Goal: Task Accomplishment & Management: Complete application form

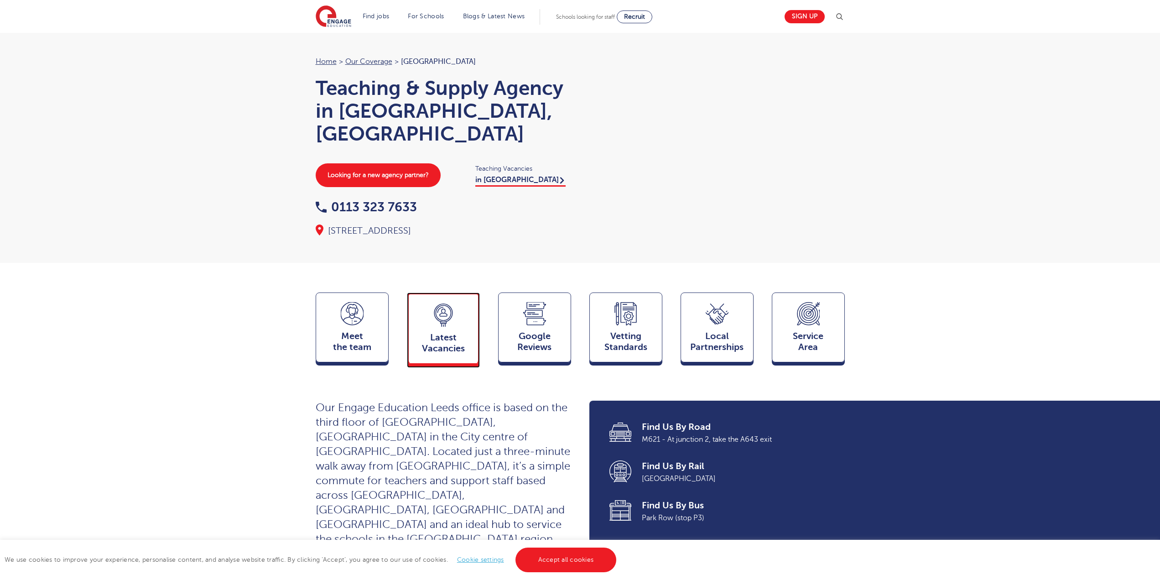
click at [451, 303] on icon at bounding box center [443, 314] width 23 height 23
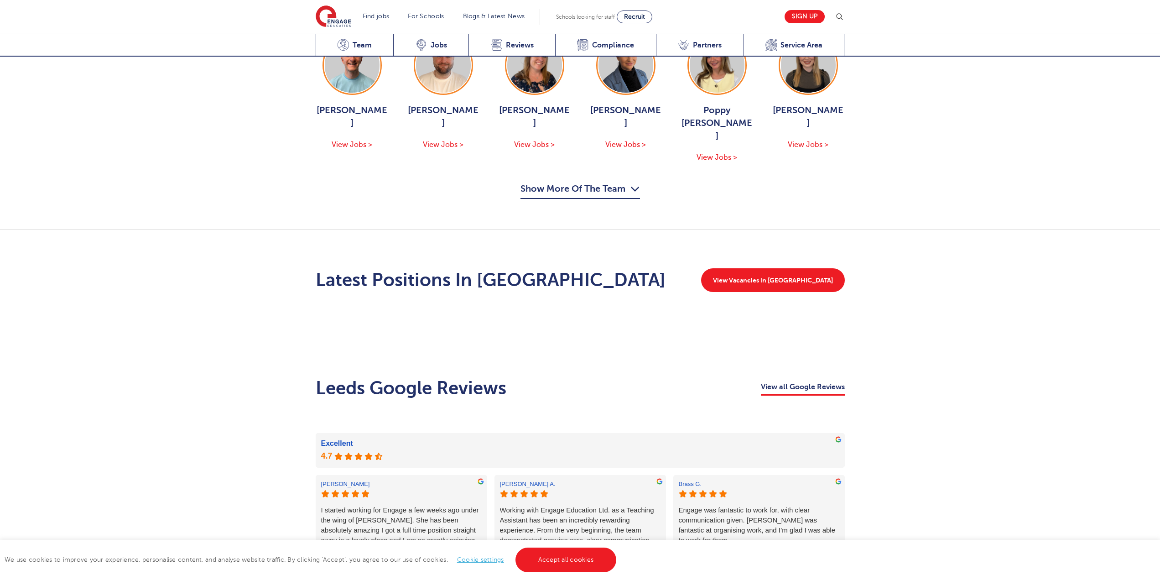
scroll to position [1224, 0]
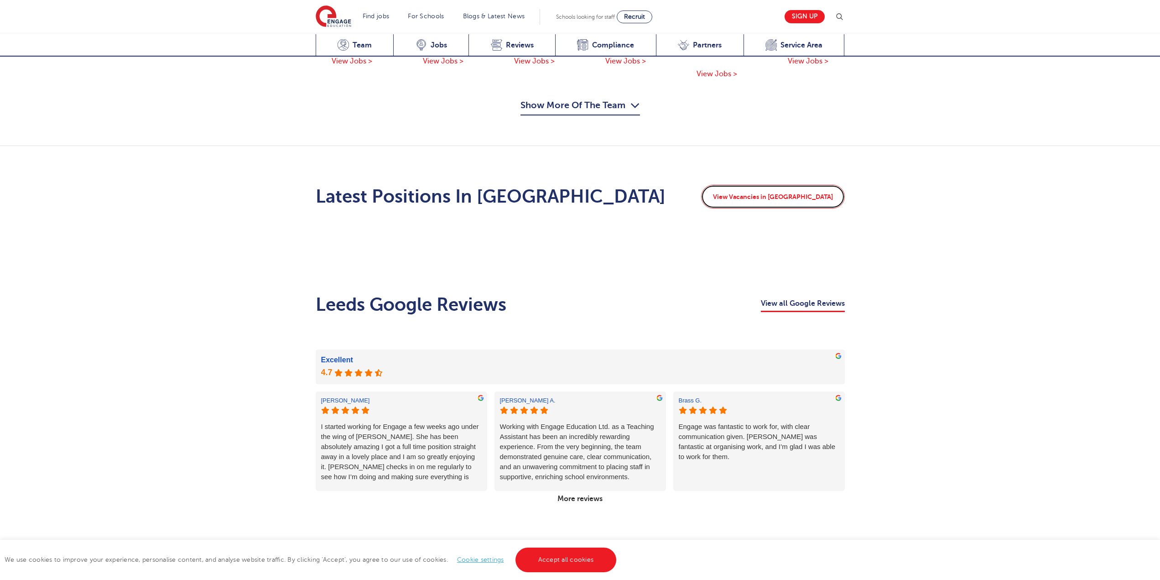
click at [790, 185] on link "View Vacancies in Leeds" at bounding box center [773, 197] width 144 height 24
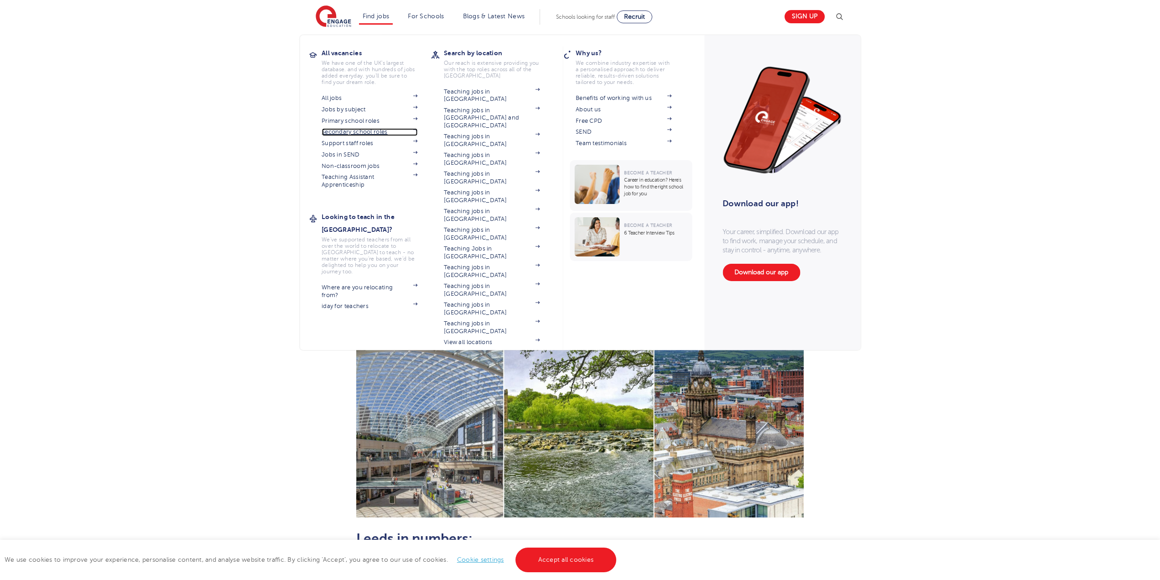
click at [366, 130] on link "Secondary school roles" at bounding box center [370, 131] width 96 height 7
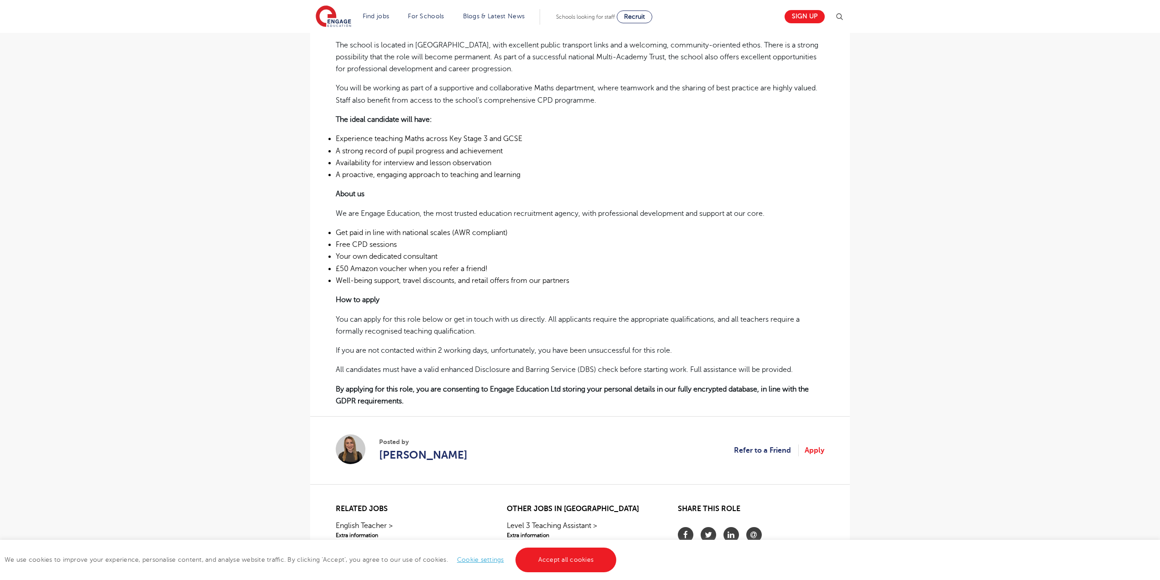
scroll to position [365, 0]
click at [614, 327] on p "You can apply for this role below or get in touch with us directly. All applica…" at bounding box center [580, 325] width 489 height 24
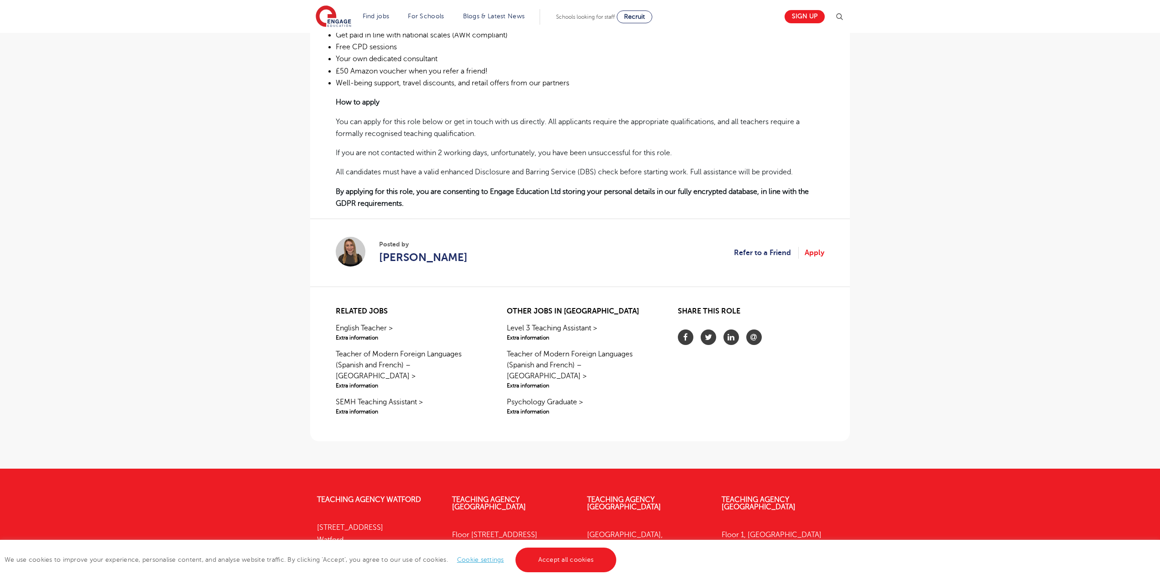
scroll to position [639, 0]
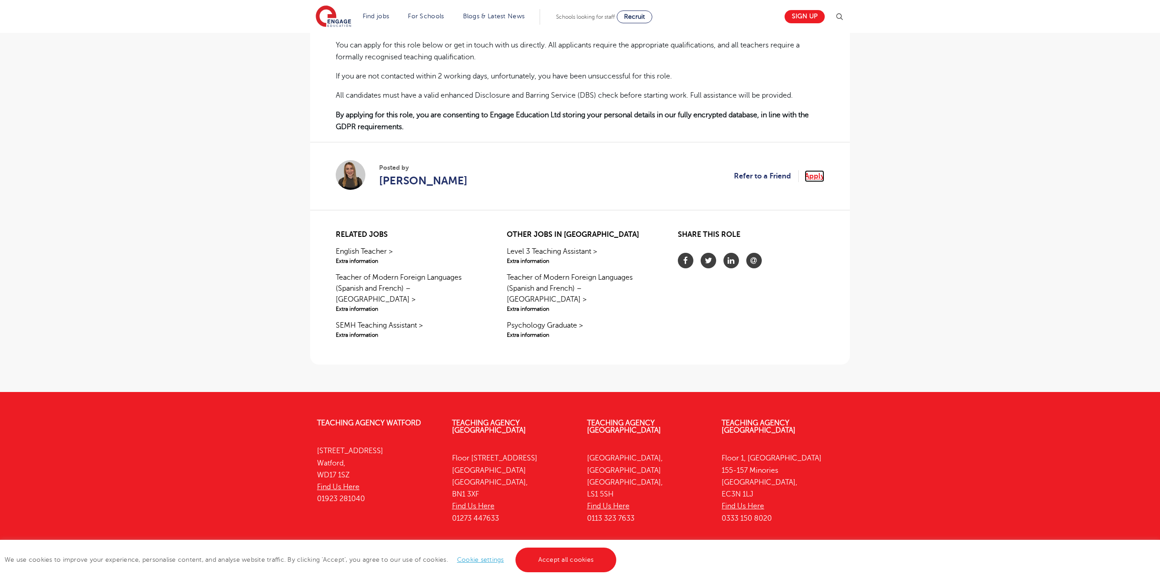
click at [805, 177] on link "Apply" at bounding box center [815, 176] width 20 height 12
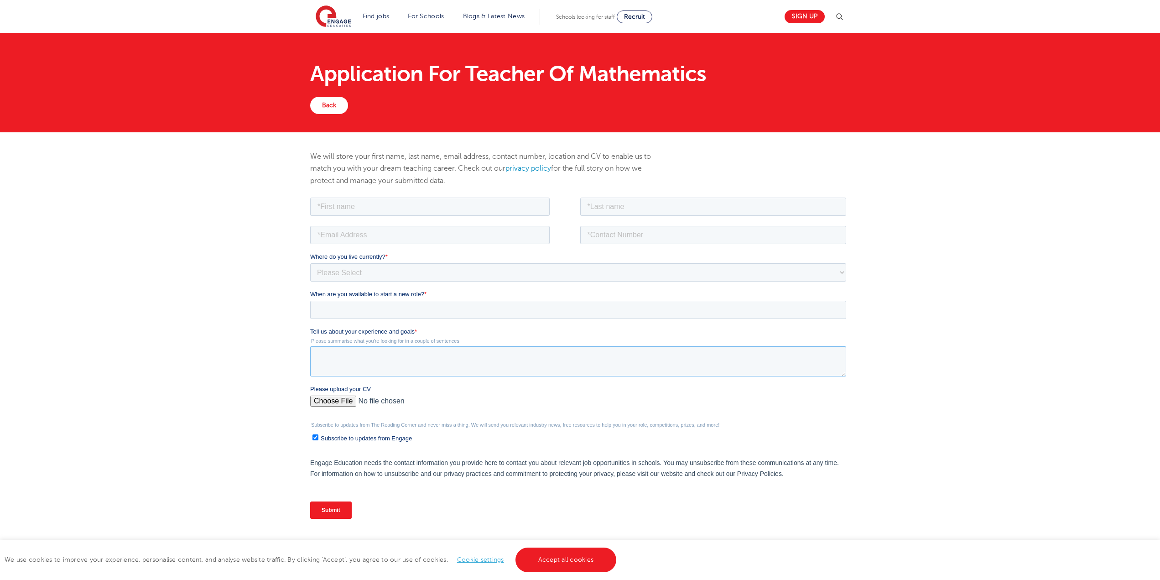
click at [438, 352] on textarea "Tell us about your experience and goals *" at bounding box center [578, 361] width 536 height 30
click at [451, 309] on input "When are you available to start a new role? *" at bounding box center [578, 309] width 536 height 18
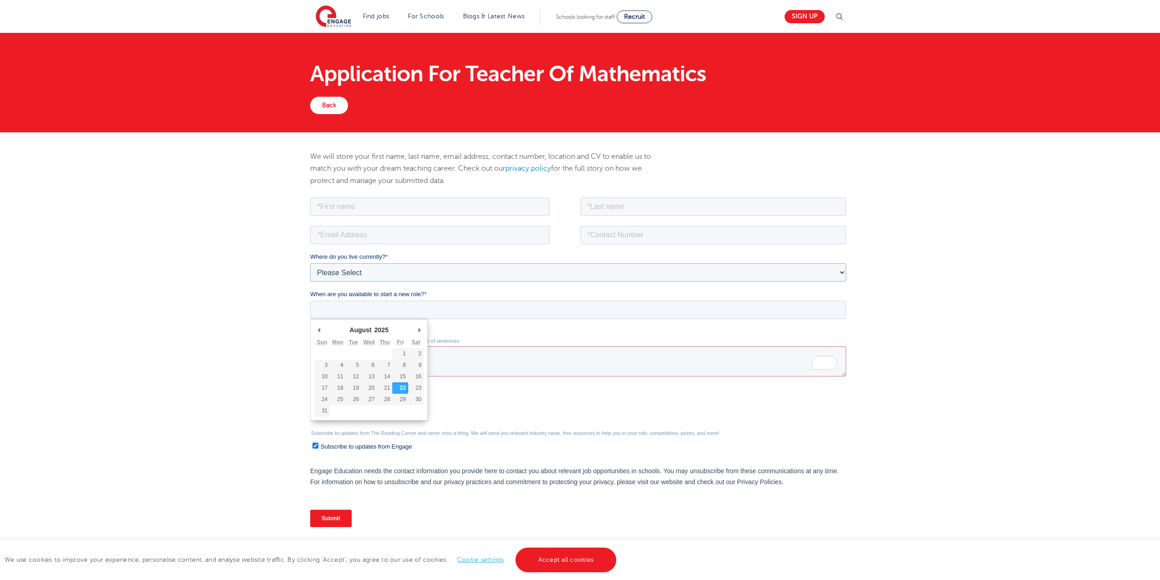
click at [460, 275] on select "Please Select [GEOGRAPHIC_DATA] [GEOGRAPHIC_DATA] [GEOGRAPHIC_DATA] [GEOGRAPHIC…" at bounding box center [578, 272] width 536 height 18
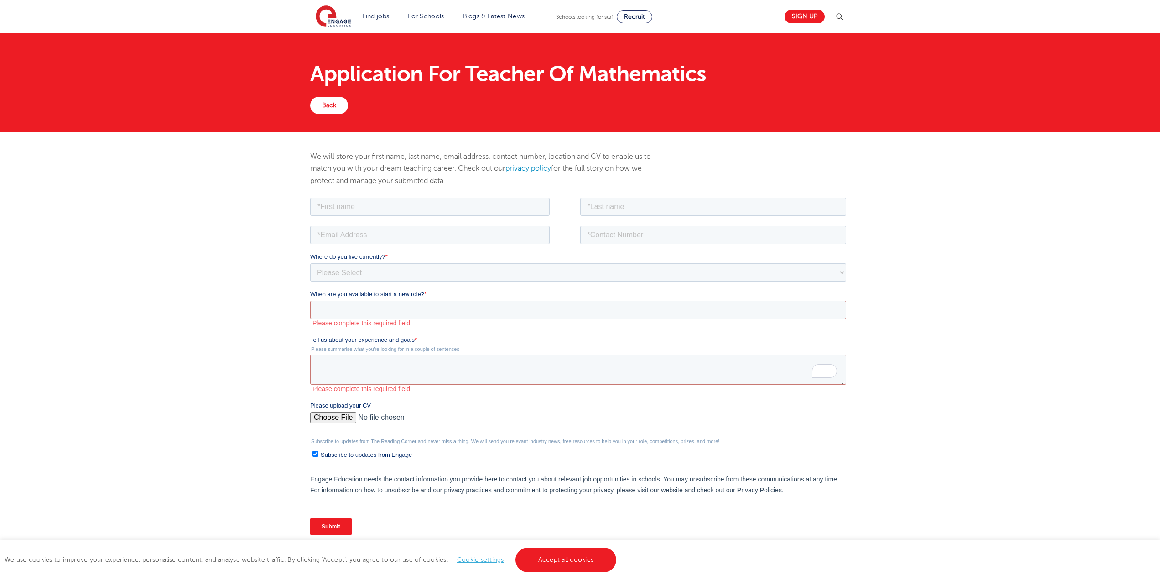
click at [234, 247] on div "We will store your first name, last name, email address, contact number, locati…" at bounding box center [580, 354] width 1160 height 445
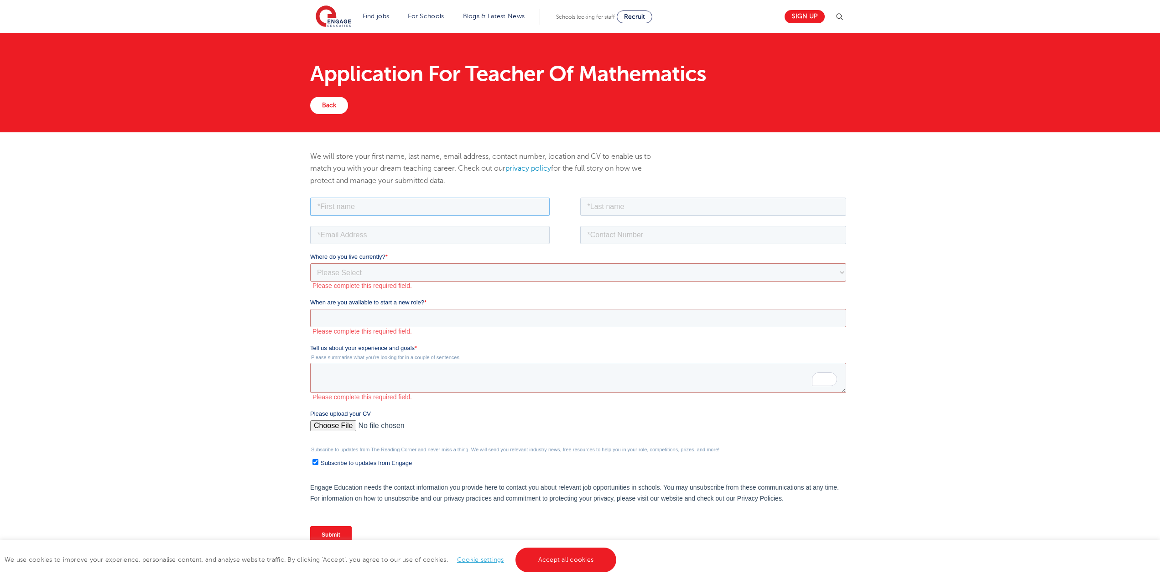
click at [446, 205] on input "text" at bounding box center [429, 206] width 239 height 18
type input "Jose Miguel"
type input "Dayco"
type input "jm7twelve@gmail.com"
type input "+447479226229"
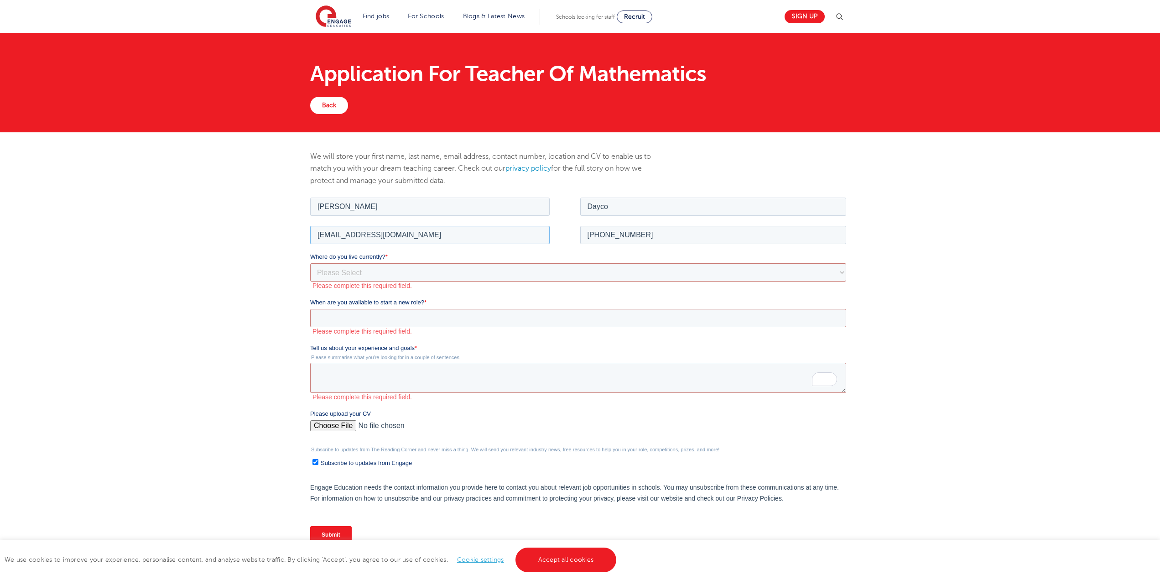
drag, startPoint x: 342, startPoint y: 232, endPoint x: 286, endPoint y: 229, distance: 56.2
click html "Job Position Job Sector Job ID Job Number Job Owner Jose Miguel Dayco jm7twelve…"
type input "miguel.dayco@gmail.com"
click at [402, 268] on select "Please Select UK Canada Ireland Australia New Zealand Europe USA South Africa J…" at bounding box center [578, 272] width 536 height 18
select select "UK"
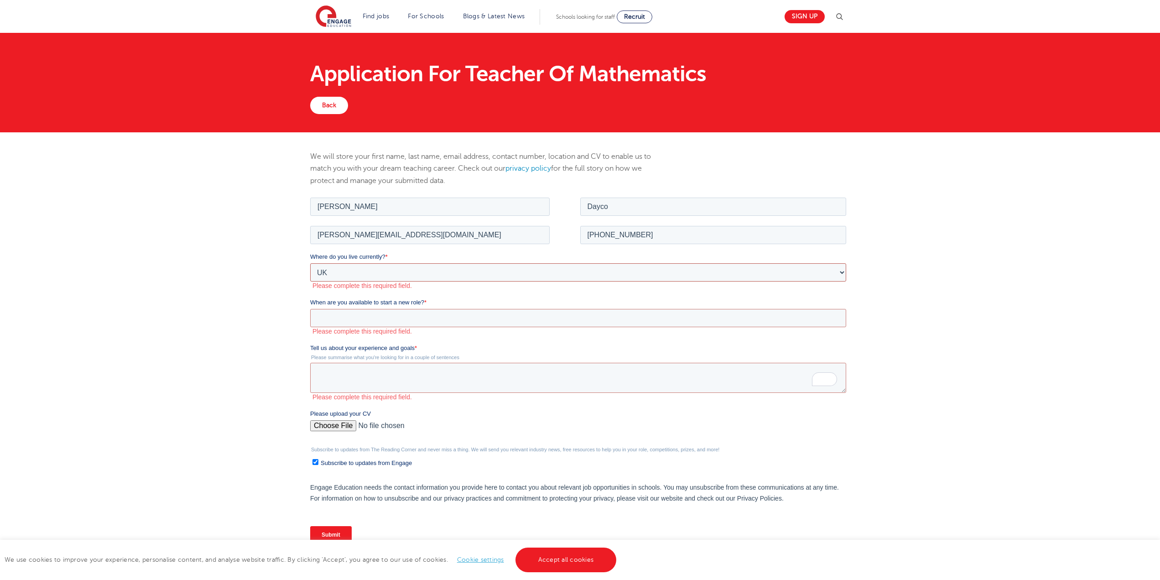
click at [310, 263] on select "Please Select UK Canada Ireland Australia New Zealand Europe USA South Africa J…" at bounding box center [578, 272] width 536 height 18
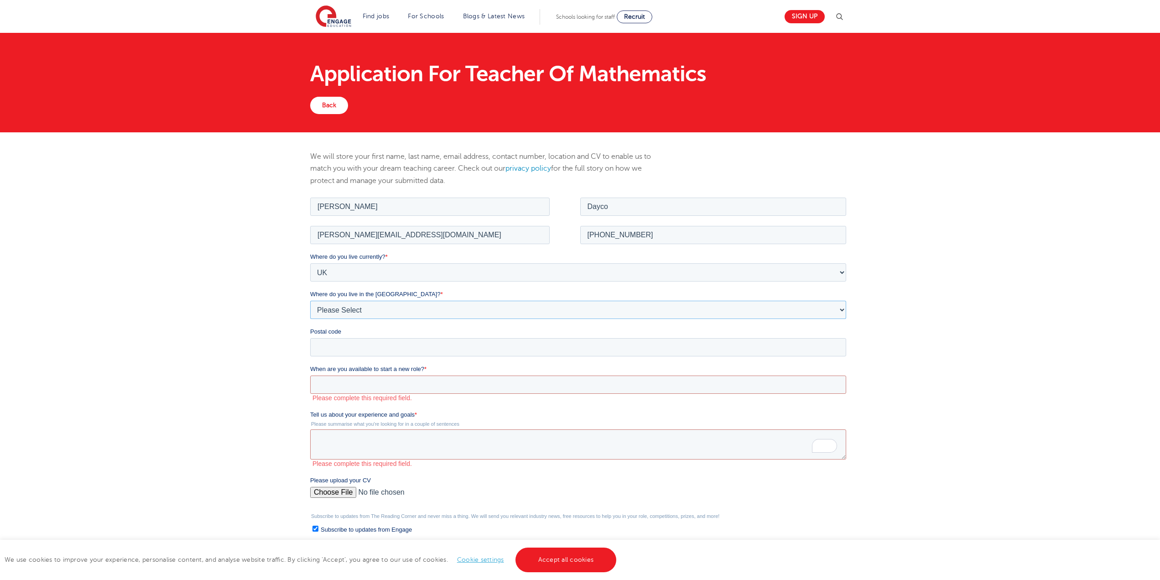
click at [409, 312] on select "Please Select Overseas Barnsley Bedfordshire Berkshire Bournemouth Bracknell Fo…" at bounding box center [578, 309] width 536 height 18
click at [379, 288] on div "Where do you live currently? * Please Select UK Canada Ireland Australia New Ze…" at bounding box center [580, 304] width 540 height 104
click at [451, 311] on select "Please Select Overseas Barnsley Bedfordshire Berkshire Bournemouth Bracknell Fo…" at bounding box center [578, 309] width 536 height 18
select select "Manchester"
click at [310, 300] on select "Please Select Overseas Barnsley Bedfordshire Berkshire Bournemouth Bracknell Fo…" at bounding box center [578, 309] width 536 height 18
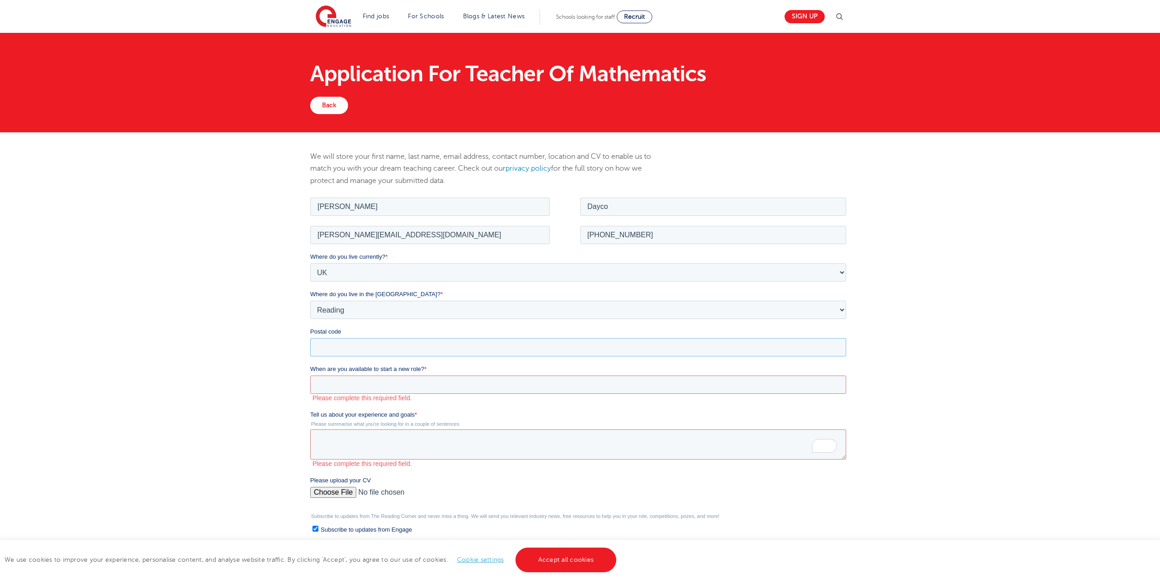
click at [404, 354] on input "Postal code" at bounding box center [578, 347] width 536 height 18
type input "OL9 7NY"
click at [398, 378] on input "When are you available to start a new role? *" at bounding box center [578, 384] width 536 height 18
click at [257, 336] on div "We will store your first name, last name, email address, contact number, locati…" at bounding box center [580, 388] width 1160 height 512
drag, startPoint x: 389, startPoint y: 341, endPoint x: 218, endPoint y: 335, distance: 171.2
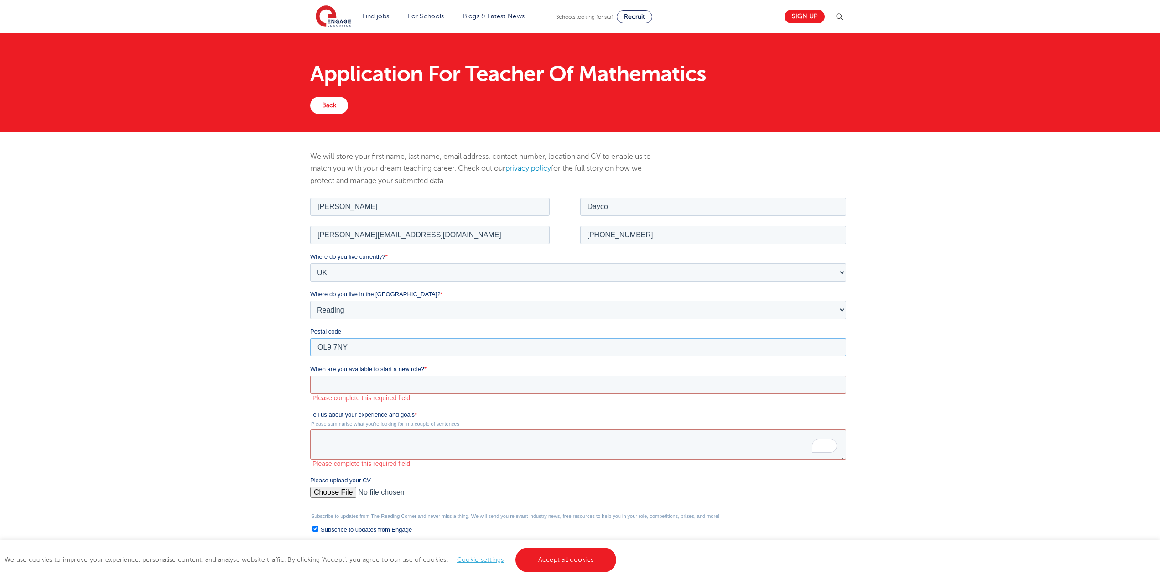
click html "Job Position Job Sector Job ID Job Number Job Owner Jose Miguel Dayco miguel.da…"
click at [260, 369] on div "We will store your first name, last name, email address, contact number, locati…" at bounding box center [580, 388] width 1160 height 512
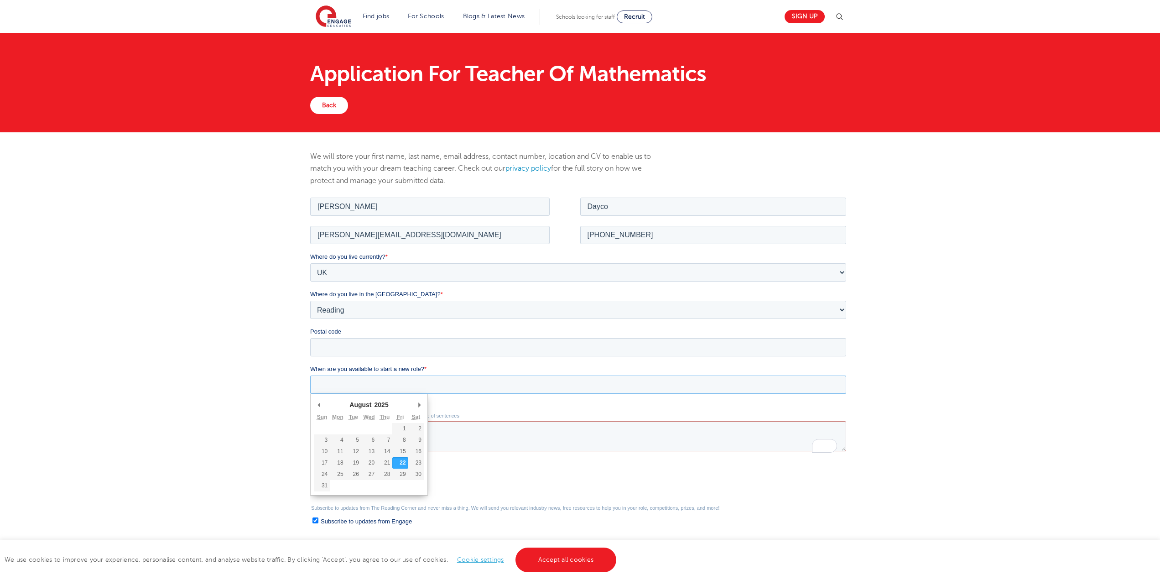
click at [360, 380] on input "When are you available to start a new role? *" at bounding box center [578, 384] width 536 height 18
type div "2025-09-03"
type input "2025/09/03"
click at [437, 440] on textarea "Tell us about your experience and goals *" at bounding box center [578, 436] width 536 height 30
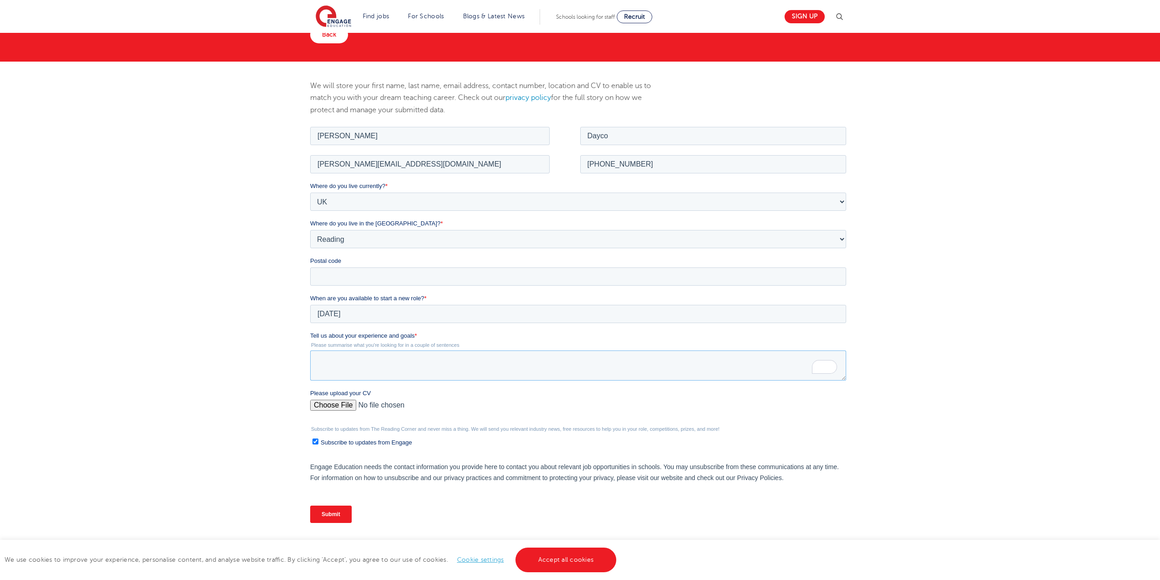
scroll to position [46, 0]
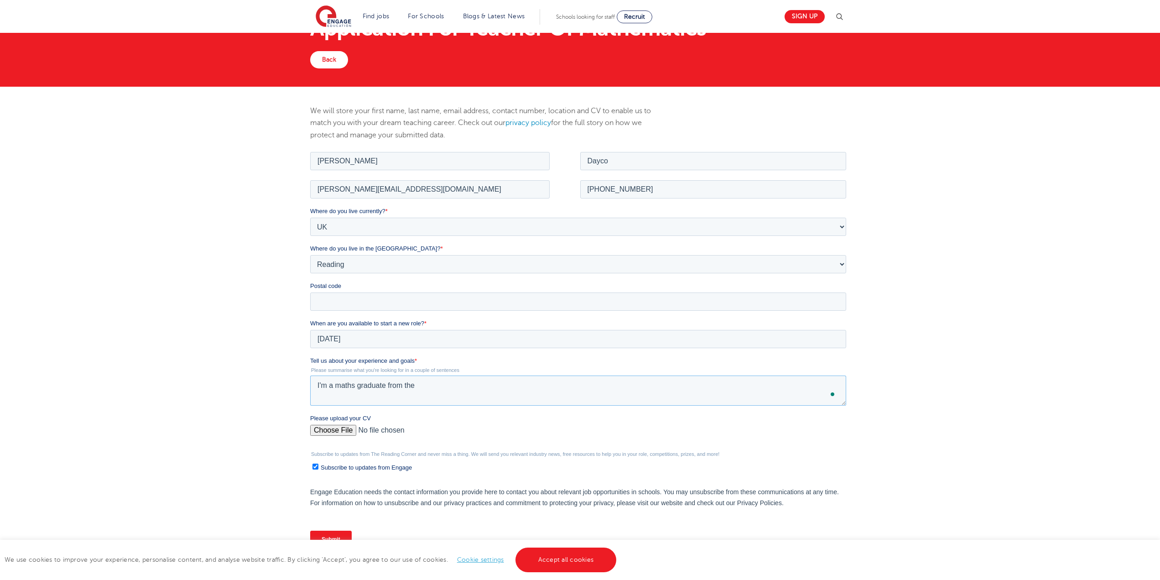
type textarea "I'm a maths graduate from the"
click at [330, 427] on input "Please upload your CV" at bounding box center [578, 433] width 536 height 18
type input "C:\fakepath\CV.docx"
click at [519, 390] on textarea "I'm a maths graduate from the" at bounding box center [578, 390] width 536 height 30
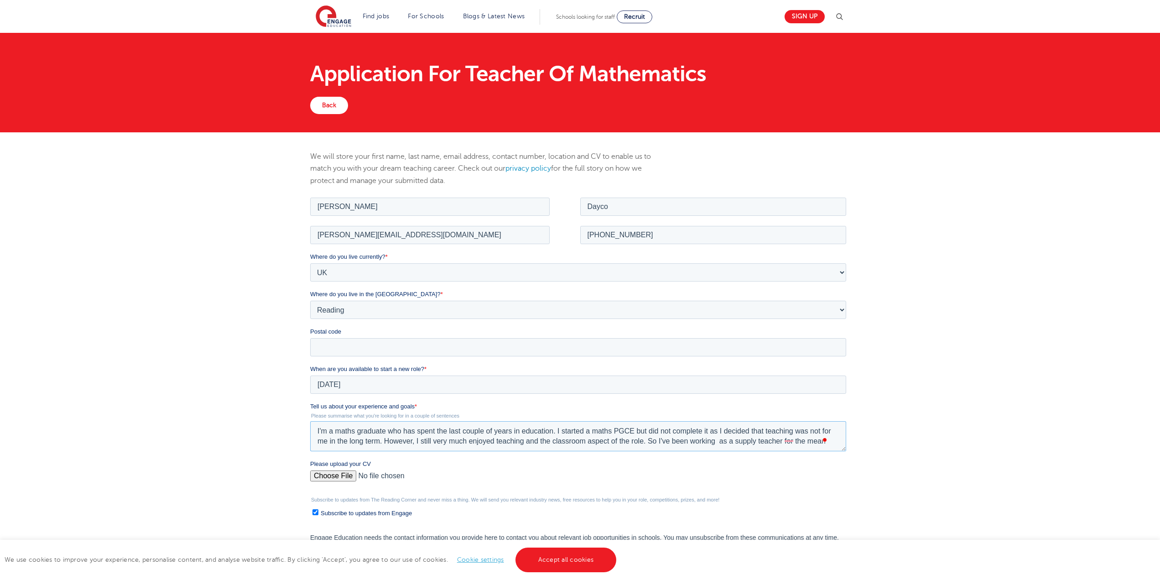
scroll to position [0, 0]
click at [717, 443] on textarea "I'm a maths graduate who has spent the last couple of years in education. I sta…" at bounding box center [578, 436] width 536 height 30
click at [817, 439] on textarea "I'm a maths graduate who has spent the last couple of years in education. I sta…" at bounding box center [578, 436] width 536 height 30
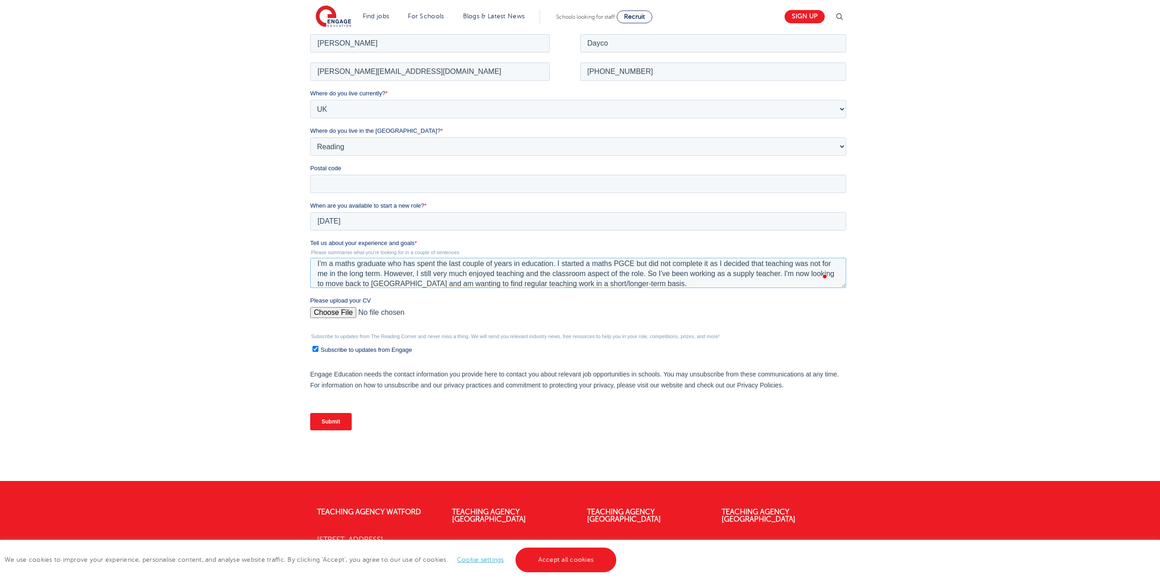
scroll to position [182, 0]
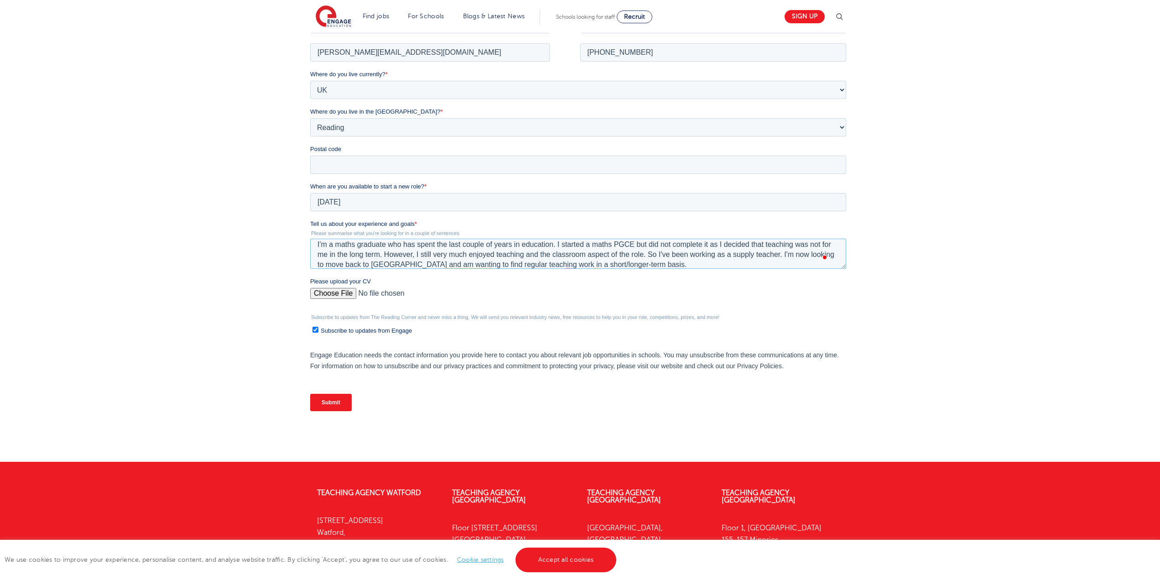
type textarea "I'm a maths graduate who has spent the last couple of years in education. I sta…"
click at [527, 291] on input "Please upload your CV" at bounding box center [578, 296] width 536 height 18
click at [347, 296] on input "Please upload your CV" at bounding box center [578, 296] width 536 height 18
type input "C:\fakepath\CV.docx"
click at [469, 369] on p "Engage Education needs the contact information you provide here to contact you …" at bounding box center [580, 360] width 540 height 22
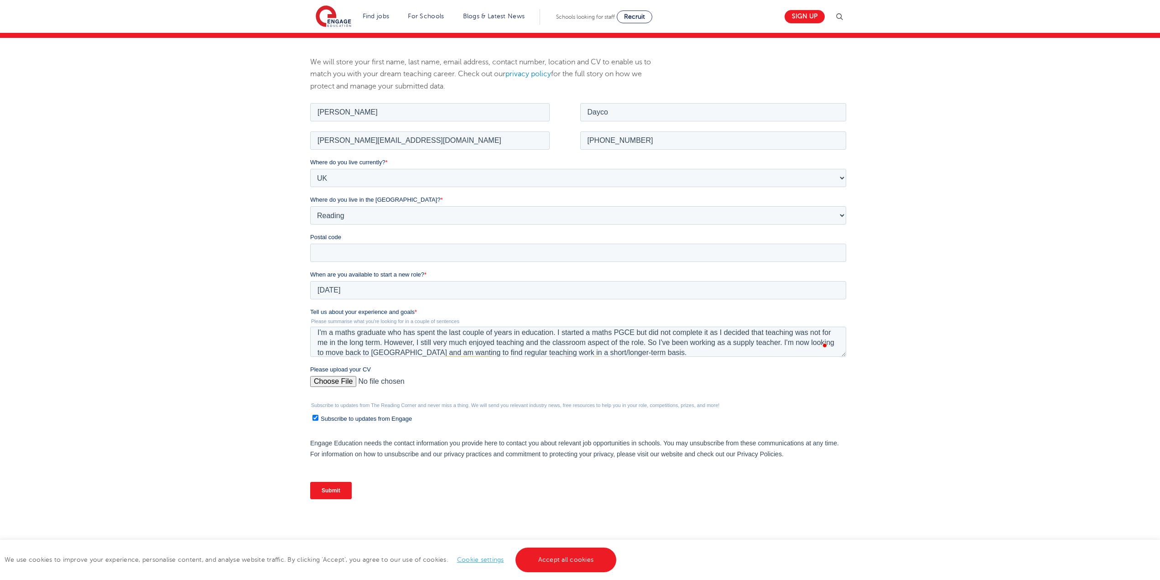
scroll to position [91, 0]
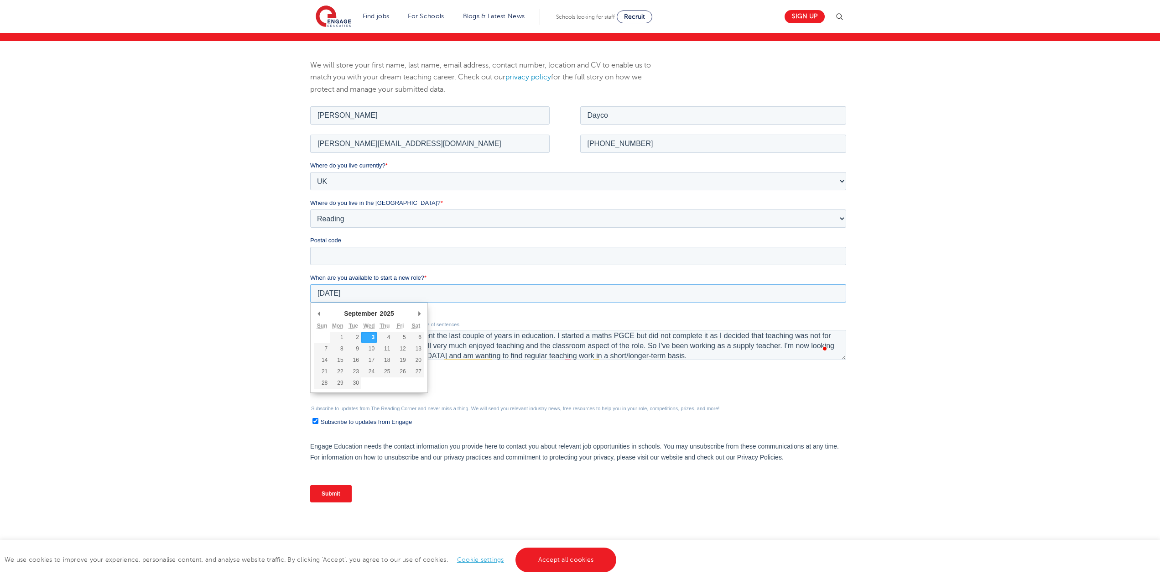
click at [371, 295] on input "2025/09/03" at bounding box center [578, 293] width 536 height 18
type div "2025-09-01"
type input "2025/09/01"
click at [256, 413] on div "We will store your first name, last name, email address, contact number, locati…" at bounding box center [580, 297] width 1160 height 512
click at [379, 422] on span "Subscribe to updates from Engage" at bounding box center [366, 421] width 91 height 7
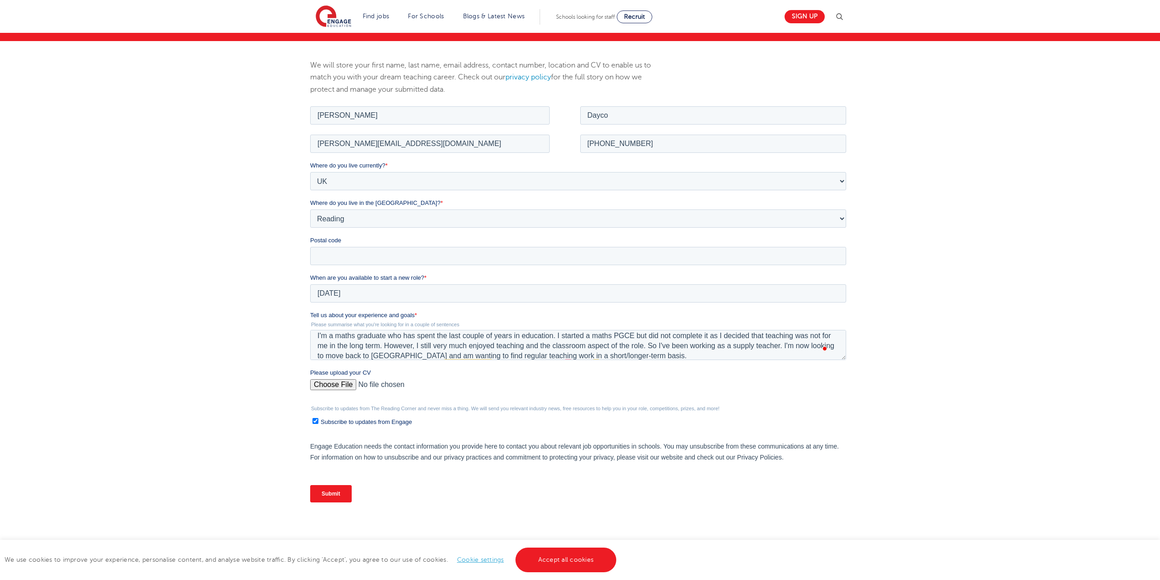
click at [318, 422] on input "Subscribe to updates from Engage" at bounding box center [315, 420] width 6 height 6
checkbox input "false"
click at [403, 358] on textarea "I'm a maths graduate who has spent the last couple of years in education. I sta…" at bounding box center [578, 344] width 536 height 30
click at [341, 488] on input "Submit" at bounding box center [331, 492] width 42 height 17
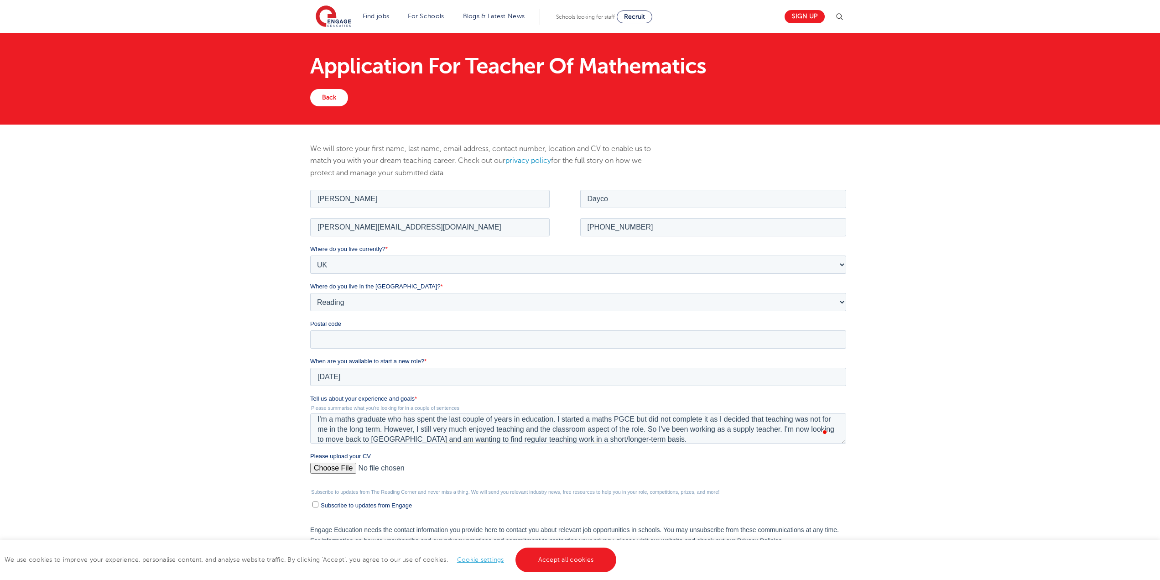
scroll to position [0, 0]
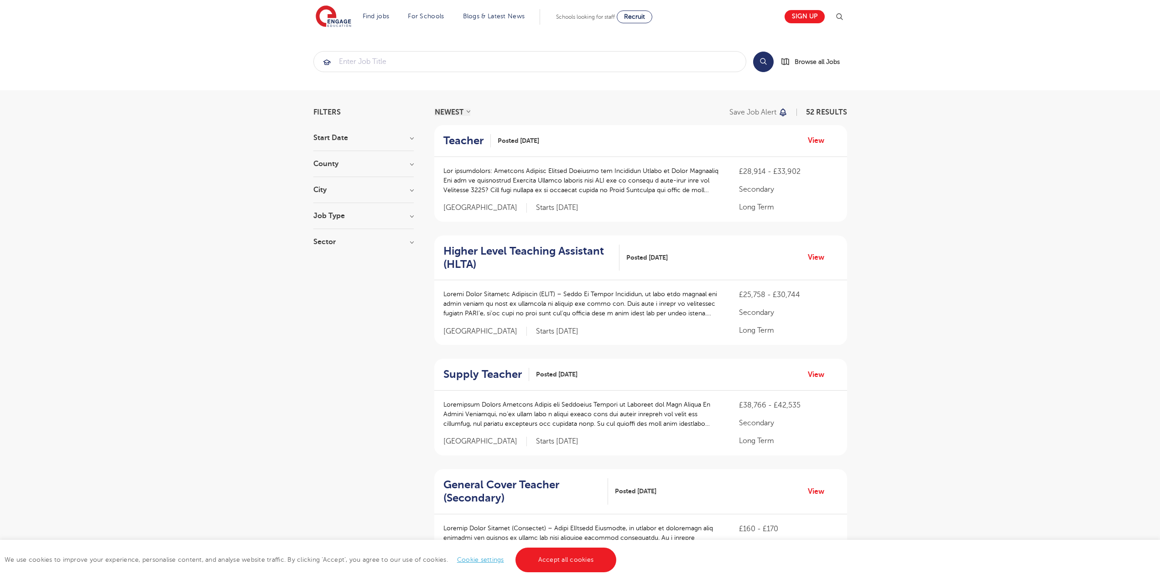
click at [383, 189] on h3 "City" at bounding box center [363, 189] width 100 height 7
click at [339, 207] on span "Leeds" at bounding box center [364, 208] width 74 height 8
click at [333, 207] on input "Leeds 17" at bounding box center [330, 207] width 6 height 6
checkbox input "true"
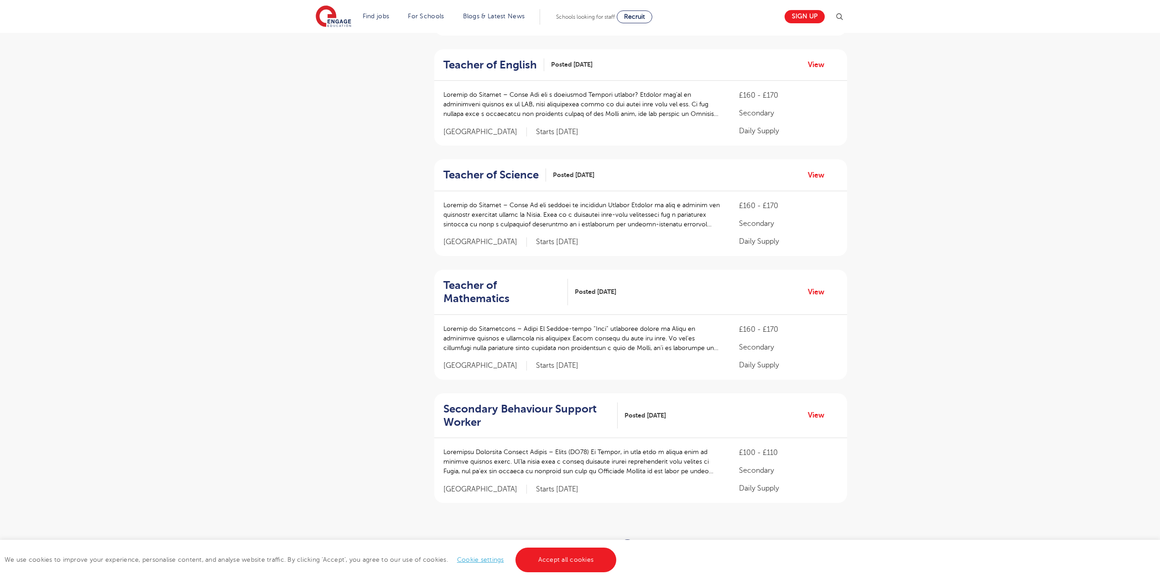
scroll to position [821, 0]
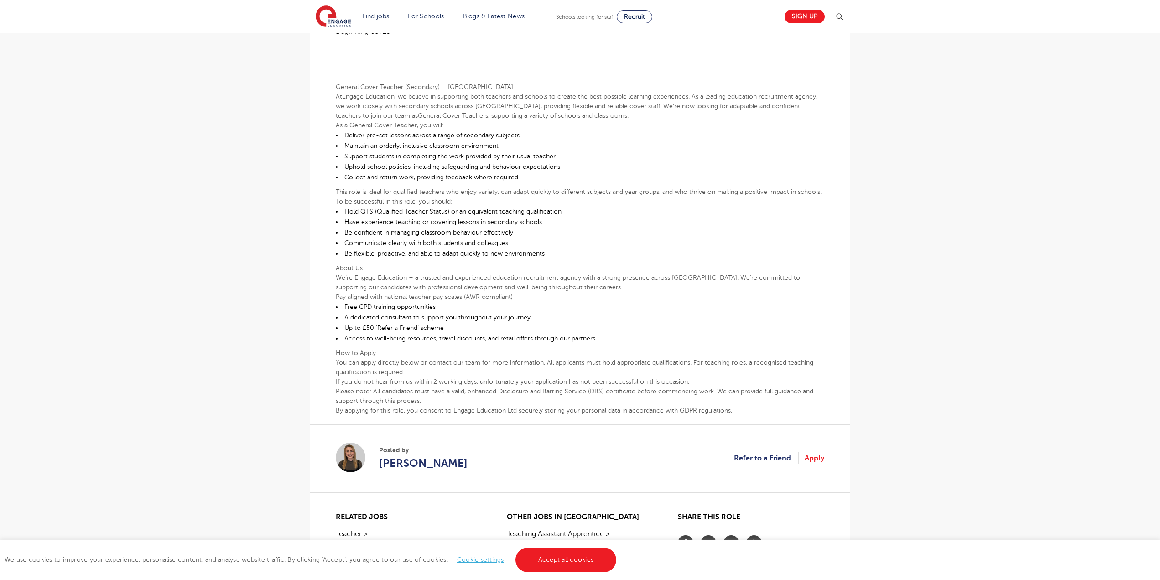
scroll to position [365, 0]
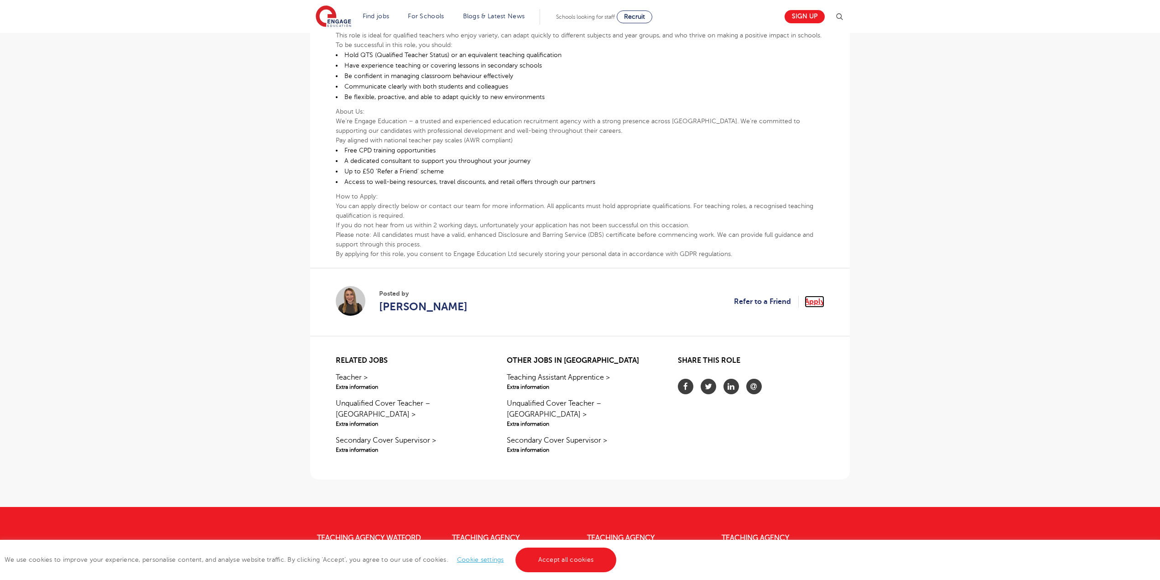
click at [818, 301] on link "Apply" at bounding box center [815, 302] width 20 height 12
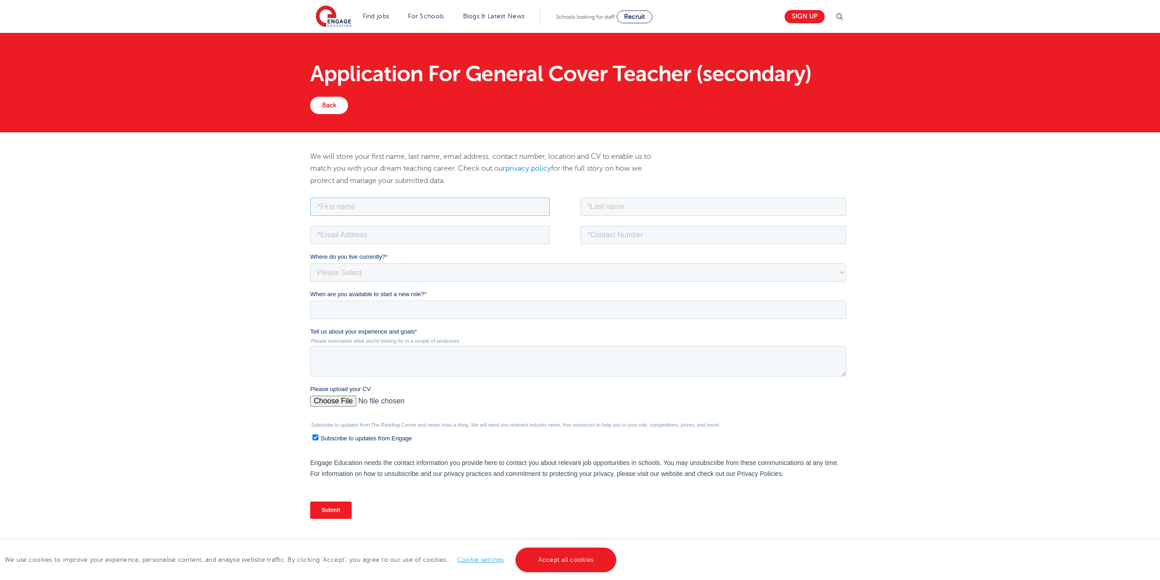
click at [426, 200] on input "text" at bounding box center [429, 206] width 239 height 18
type input "Jose Miguel"
type input "Dayco"
type input "jm7twelve@gmail.com"
type input "07479226229"
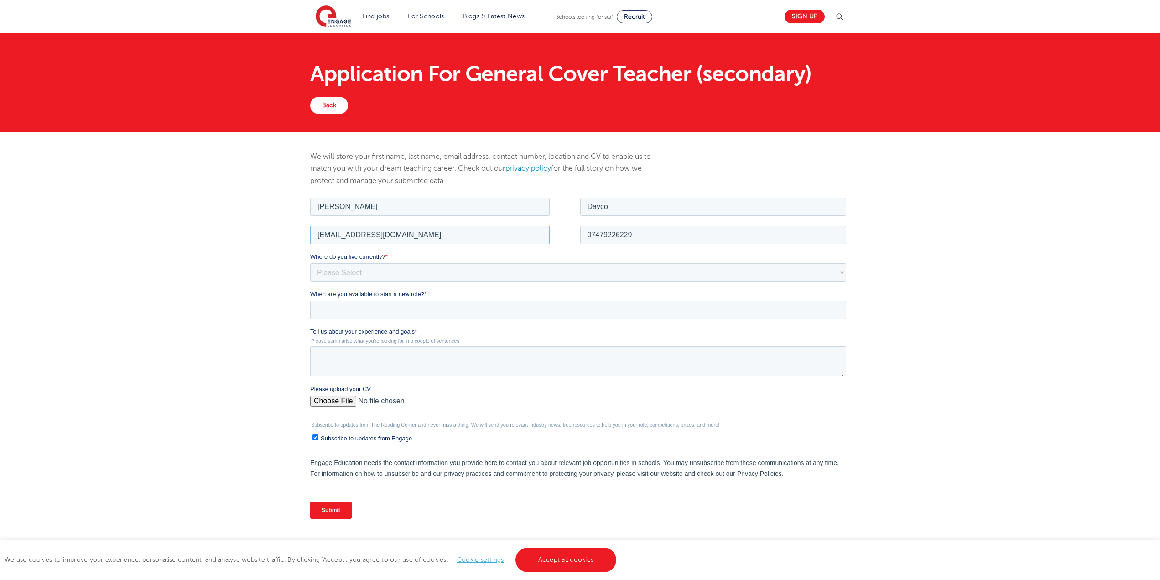
drag, startPoint x: 348, startPoint y: 234, endPoint x: 248, endPoint y: 232, distance: 99.9
click html "Job Position Job Sector Job ID Job Number Job Owner Jose Miguel Dayco jm7twelve…"
type input "miguel.dayco@gmail.com"
click at [343, 271] on select "Please Select UK Canada Ireland Australia New Zealand Europe USA South Africa J…" at bounding box center [578, 272] width 536 height 18
select select "UK"
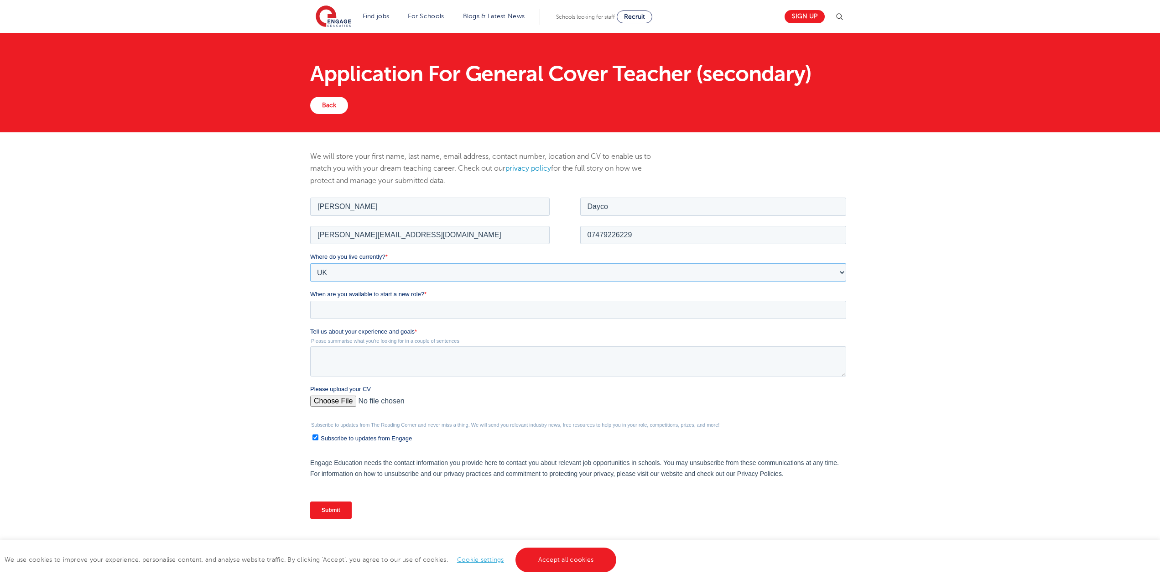
click at [310, 263] on select "Please Select UK Canada Ireland Australia New Zealand Europe USA South Africa J…" at bounding box center [578, 272] width 536 height 18
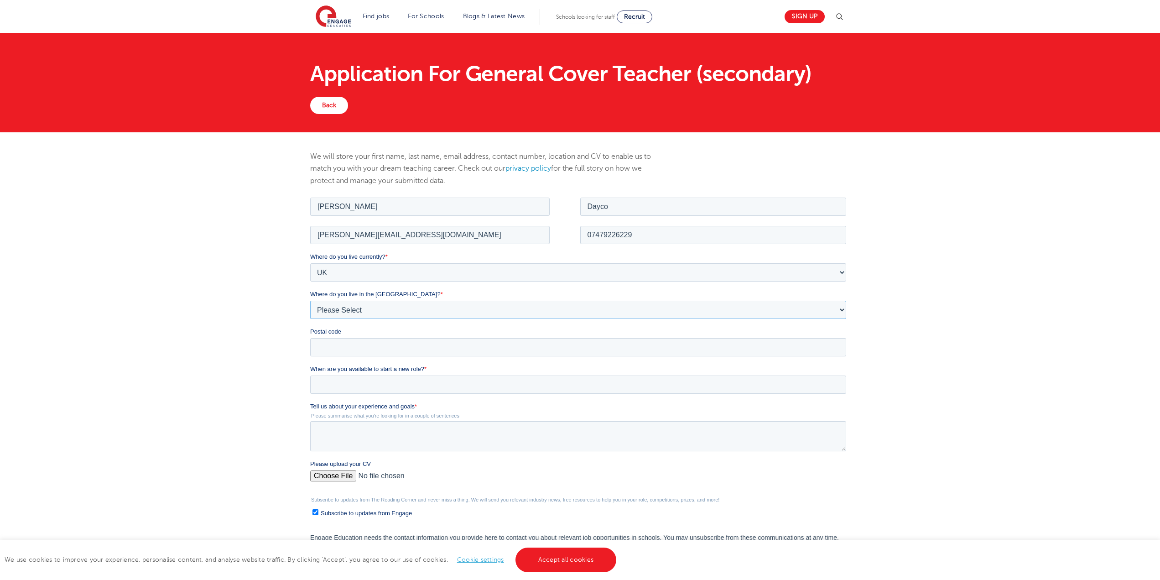
click at [363, 303] on select "Please Select Overseas Barnsley Bedfordshire Berkshire Bournemouth Bracknell Fo…" at bounding box center [578, 309] width 536 height 18
select select "Manchester"
click at [310, 300] on select "Please Select Overseas Barnsley Bedfordshire Berkshire Bournemouth Bracknell Fo…" at bounding box center [578, 309] width 536 height 18
click at [396, 384] on input "When are you available to start a new role? *" at bounding box center [578, 384] width 536 height 18
type div "2025-09-01"
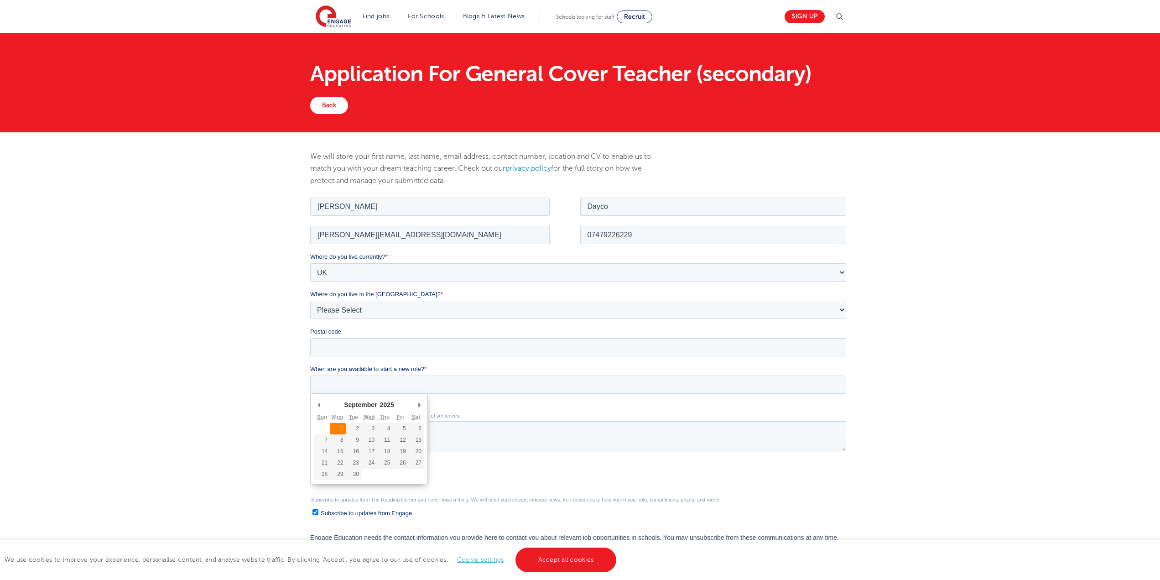
type input "2025/09/01"
click at [373, 434] on textarea "Tell us about your experience and goals *" at bounding box center [578, 436] width 536 height 30
paste textarea "I'm a maths graduate who has spent the last couple of years in education. I sta…"
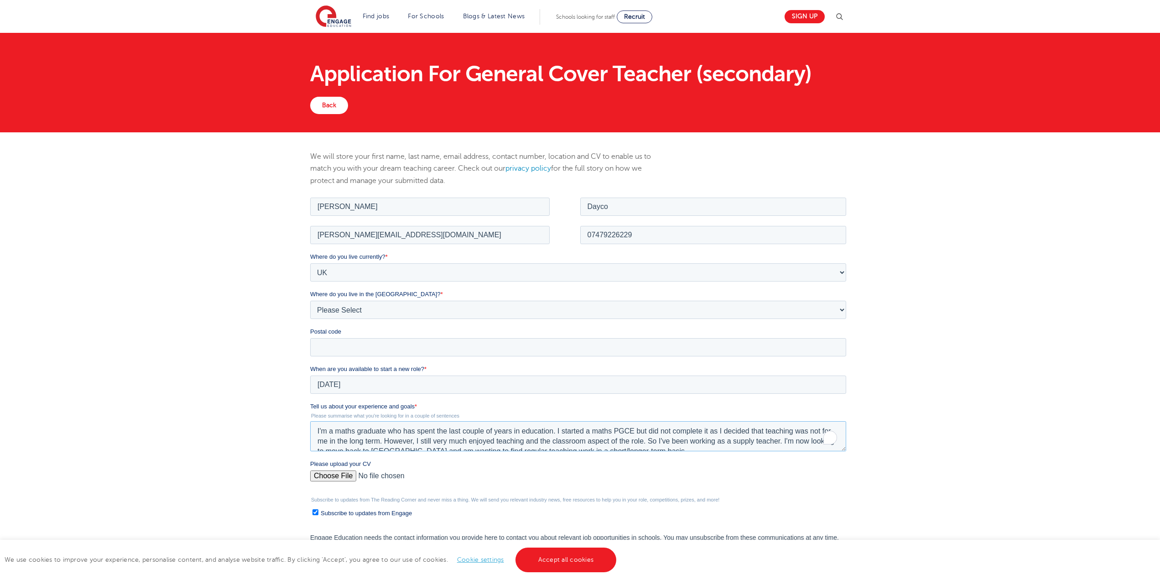
scroll to position [4, 0]
type textarea "I'm a maths graduate who has spent the last couple of years in education. I sta…"
click at [340, 474] on input "Please upload your CV" at bounding box center [578, 479] width 536 height 18
type input "C:\fakepath\CV.docx"
click at [484, 458] on fieldset "Tell us about your experience and goals * Please summarise what you're looking …" at bounding box center [580, 429] width 540 height 57
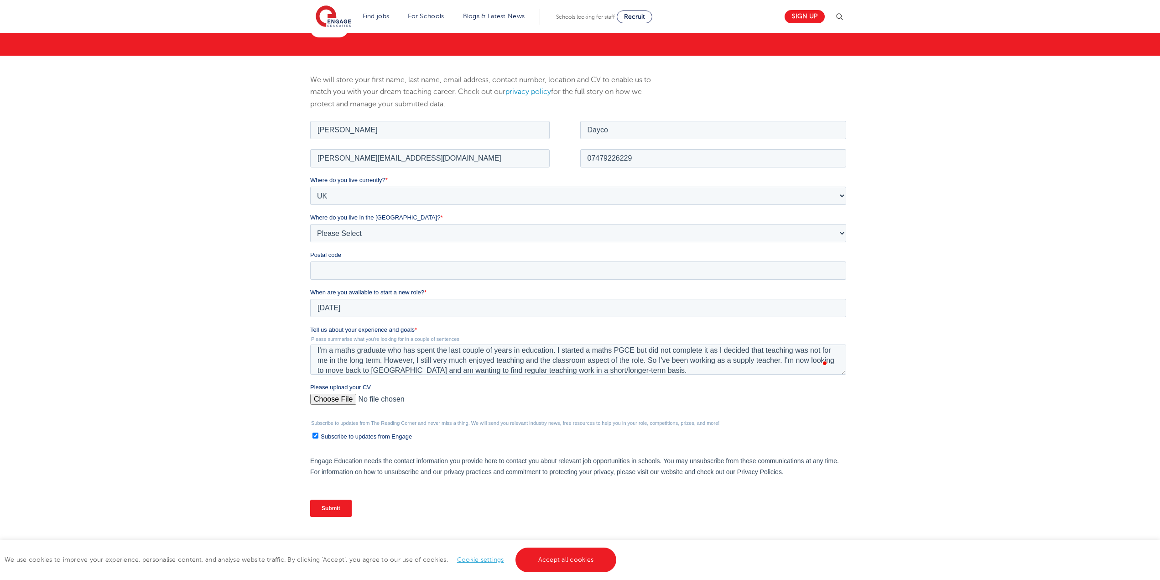
scroll to position [91, 0]
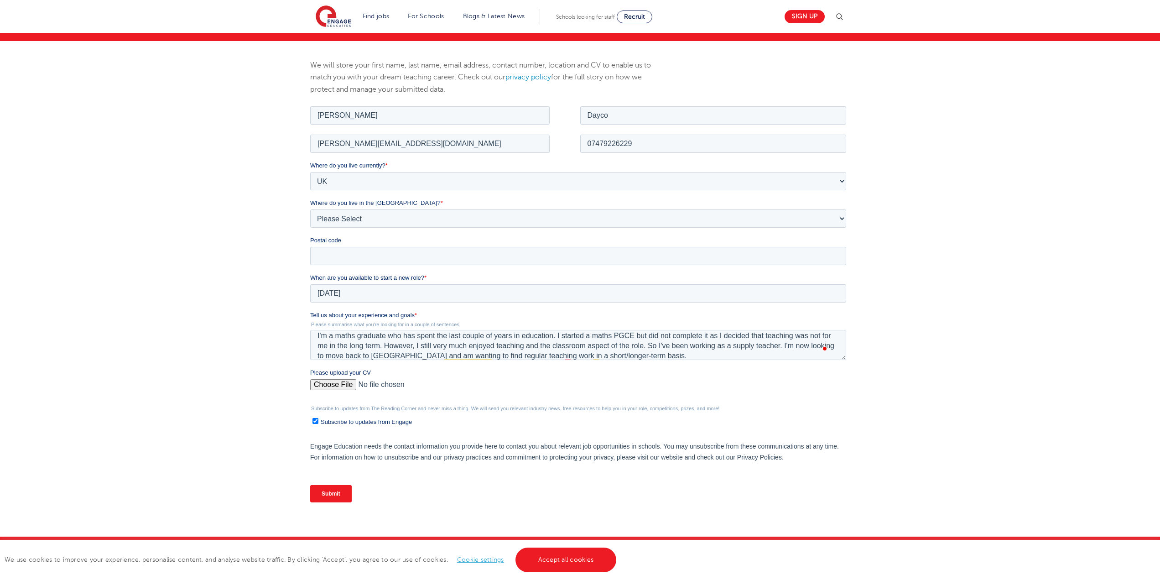
click at [338, 421] on span "Subscribe to updates from Engage" at bounding box center [366, 421] width 91 height 7
click at [318, 421] on input "Subscribe to updates from Engage" at bounding box center [315, 420] width 6 height 6
checkbox input "false"
click at [339, 494] on input "Submit" at bounding box center [331, 492] width 42 height 17
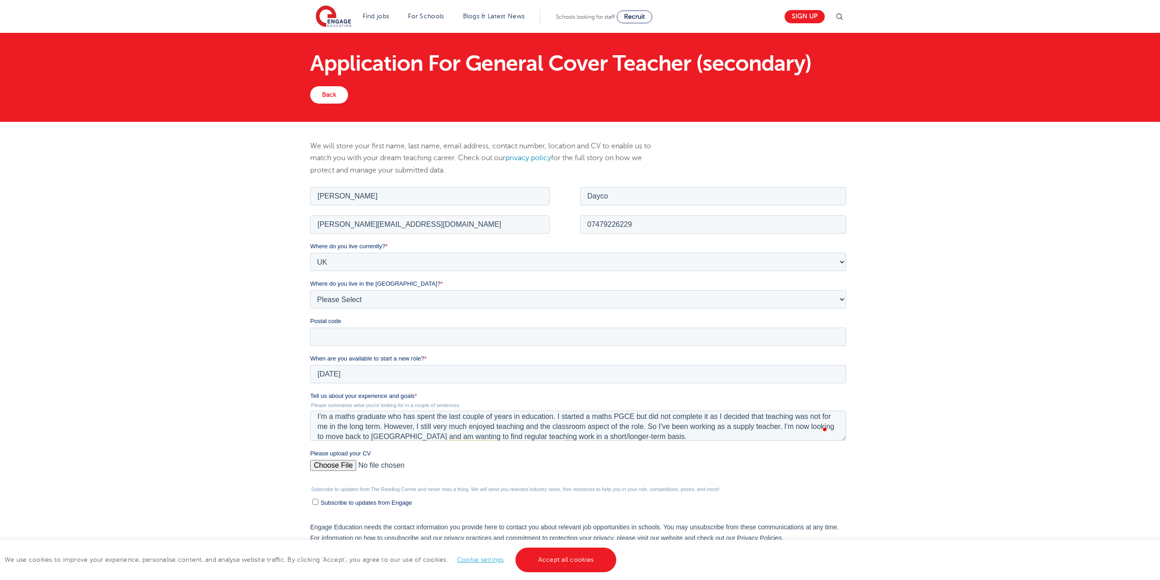
scroll to position [0, 0]
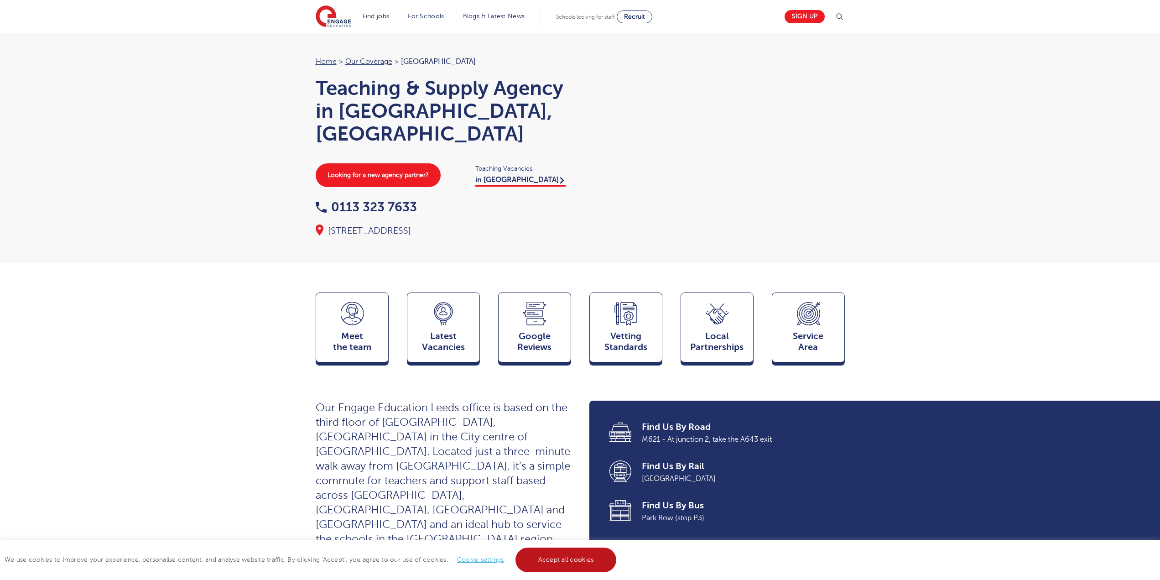
click at [534, 556] on link "Accept all cookies" at bounding box center [565, 559] width 101 height 25
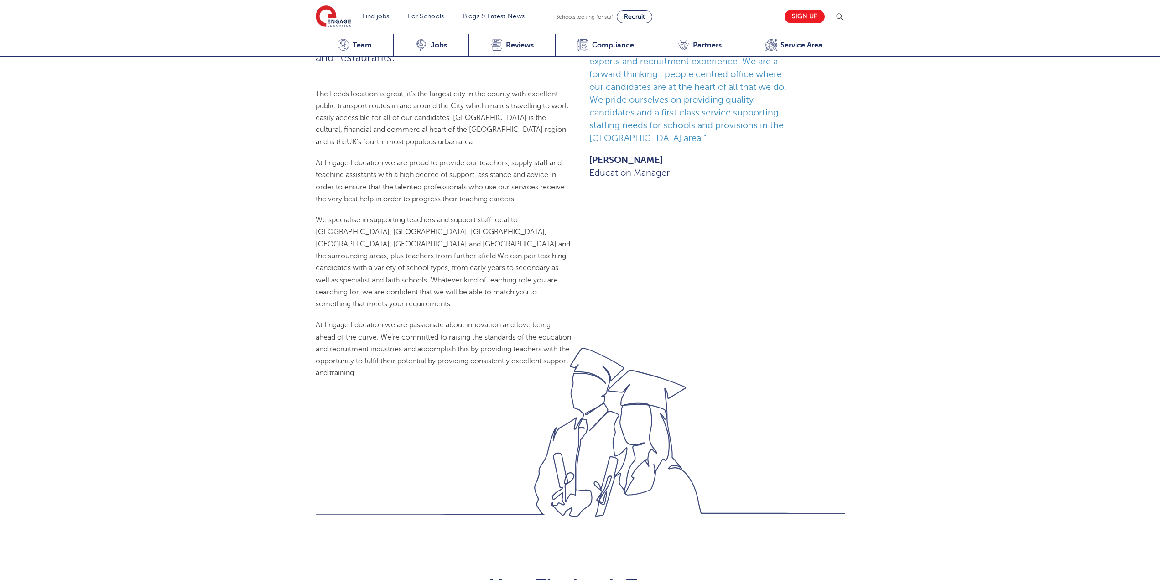
scroll to position [593, 0]
click at [431, 41] on span "Jobs" at bounding box center [439, 45] width 16 height 9
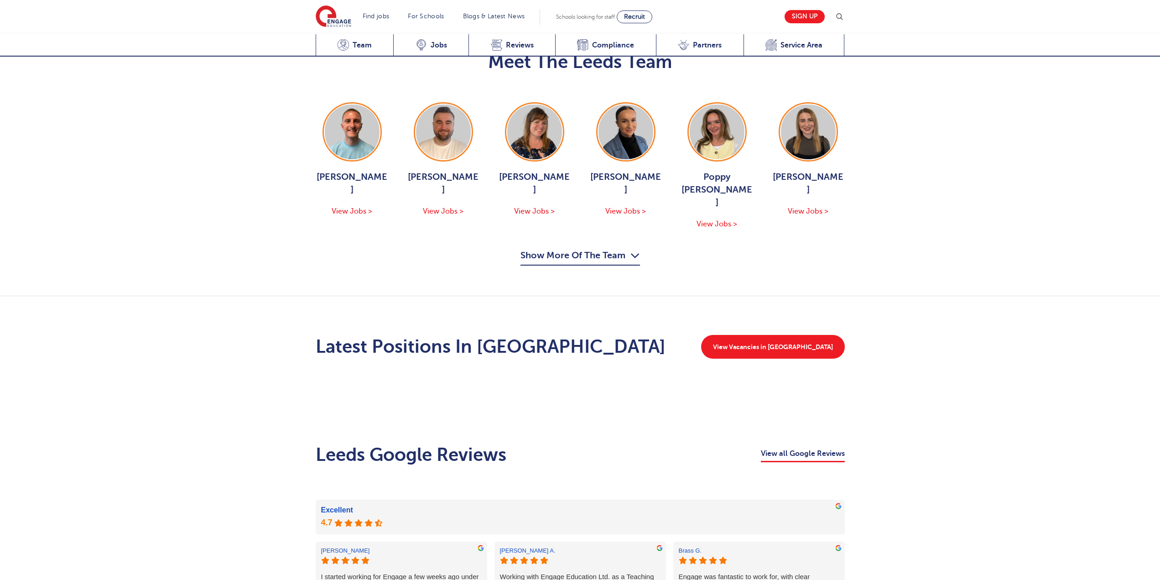
scroll to position [1041, 0]
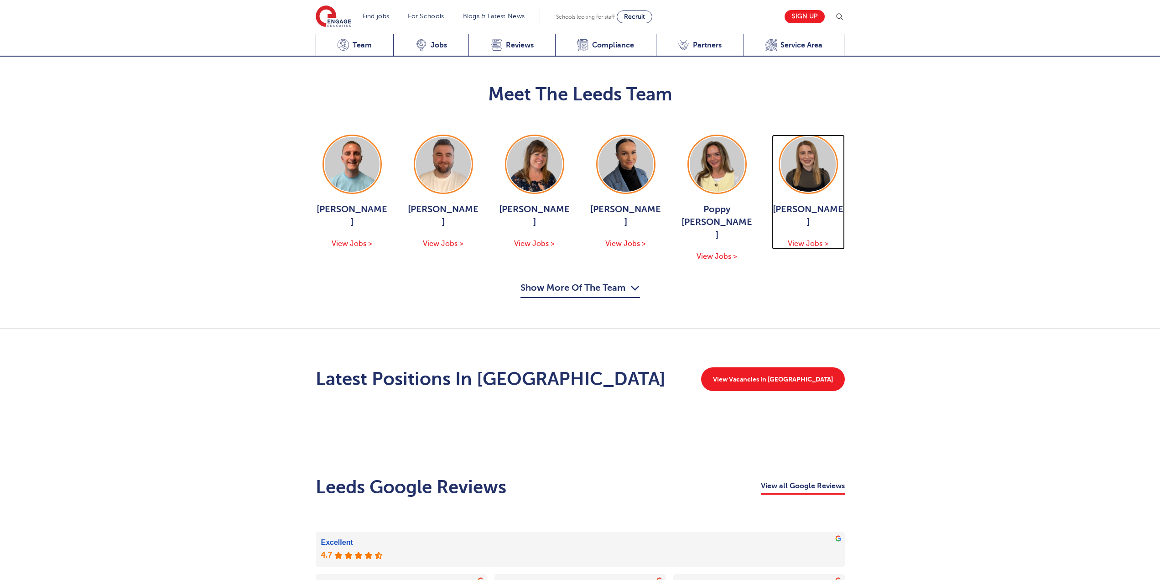
click at [817, 239] on span "View Jobs >" at bounding box center [808, 243] width 41 height 8
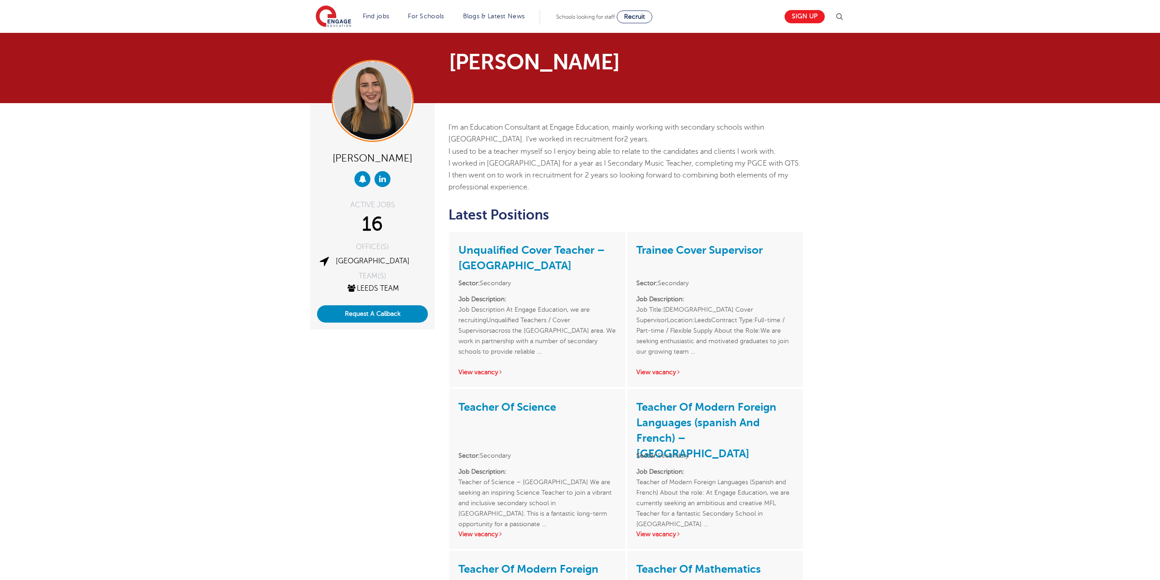
click at [379, 230] on div "16" at bounding box center [372, 224] width 111 height 23
